Goal: Find specific page/section: Find specific page/section

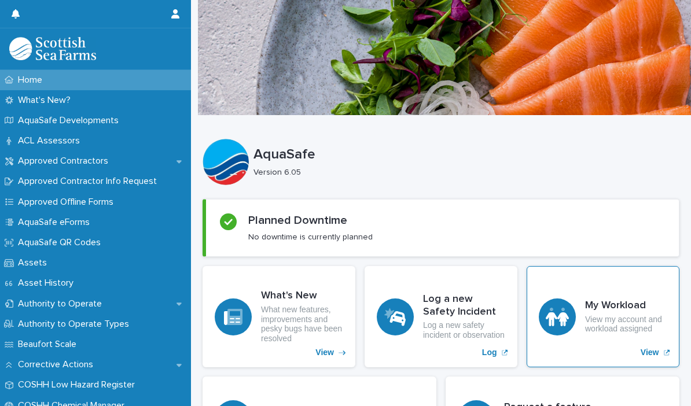
click at [649, 343] on div "My Workload View my account and workload assigned View" at bounding box center [602, 316] width 153 height 101
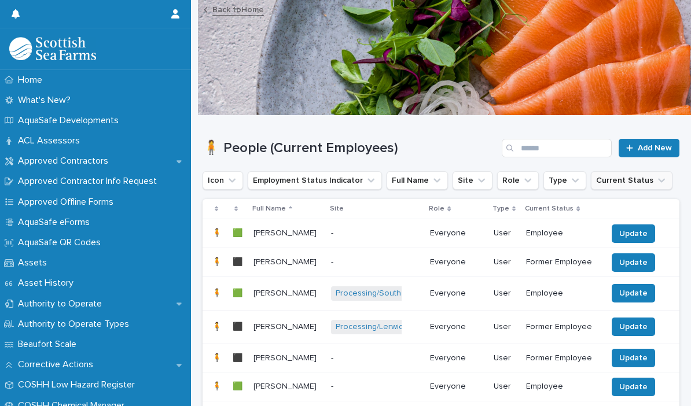
click at [655, 182] on icon "Current Status" at bounding box center [661, 181] width 12 height 12
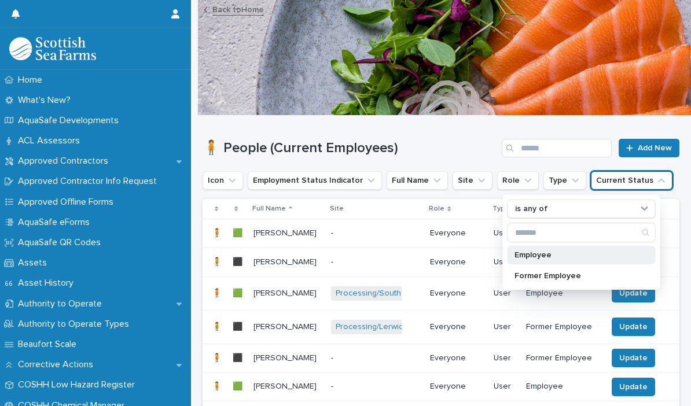
click at [574, 252] on p "Employee" at bounding box center [575, 255] width 123 height 8
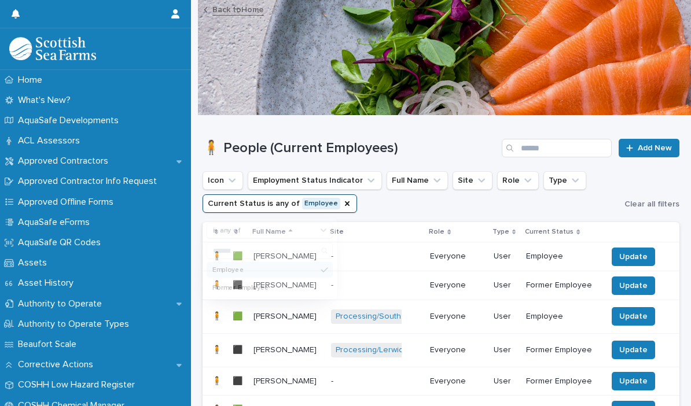
click at [659, 183] on div "Icon Employment Status Indicator Full Name Site Role Type Current Status is any…" at bounding box center [440, 192] width 477 height 42
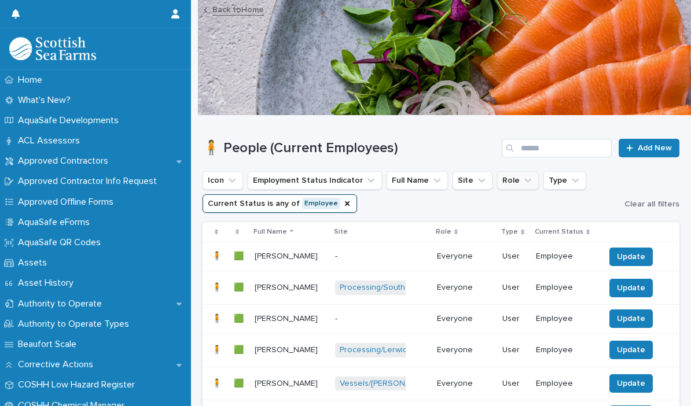
click at [522, 184] on icon "Role" at bounding box center [528, 181] width 12 height 12
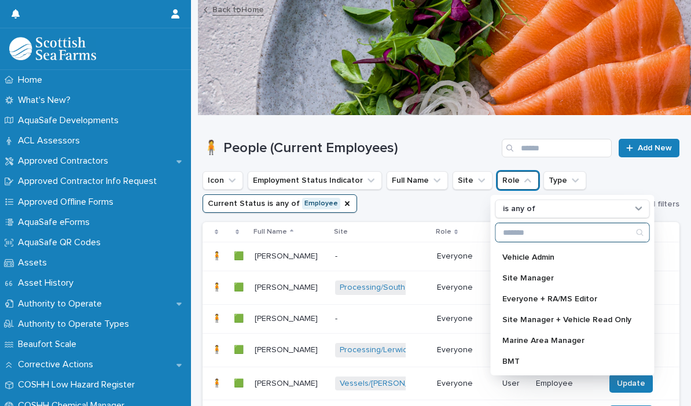
scroll to position [81, 0]
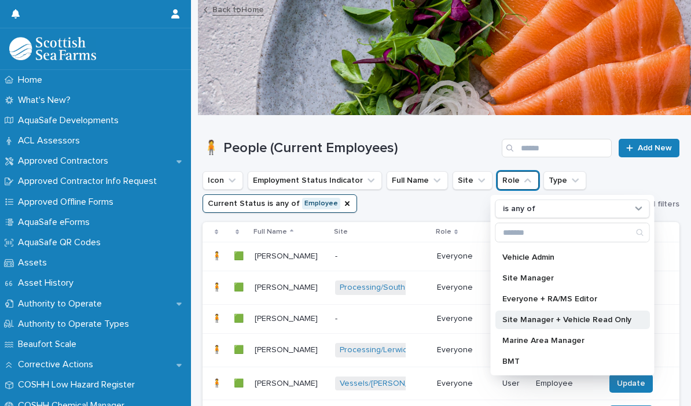
click at [537, 322] on p "Site Manager + Vehicle Read Only" at bounding box center [566, 320] width 129 height 8
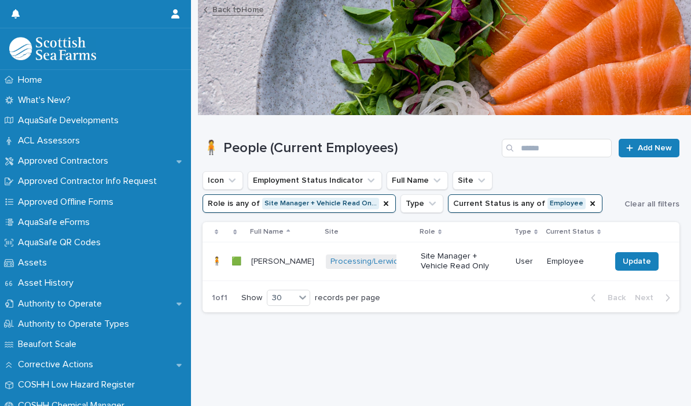
click at [619, 176] on ul "Icon Employment Status Indicator Full Name Site Role is any of Site Manager + V…" at bounding box center [411, 192] width 422 height 46
click at [588, 207] on icon "Current Status" at bounding box center [592, 203] width 9 height 9
